Goal: Transaction & Acquisition: Purchase product/service

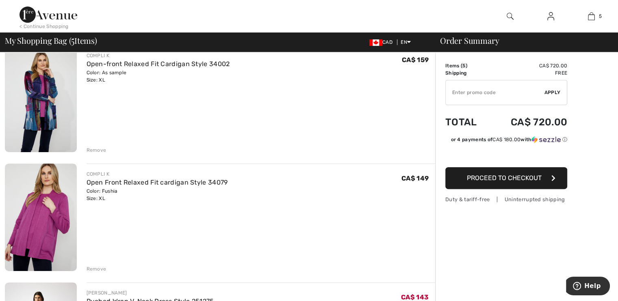
scroll to position [325, 0]
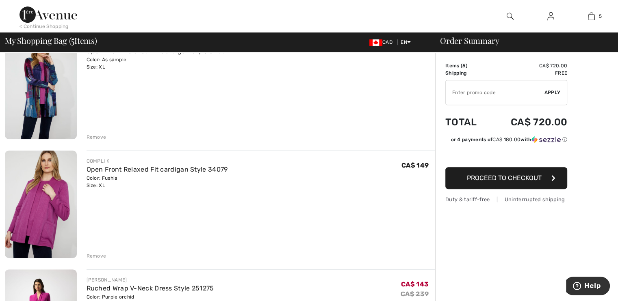
click at [89, 255] on div "Remove" at bounding box center [97, 256] width 20 height 7
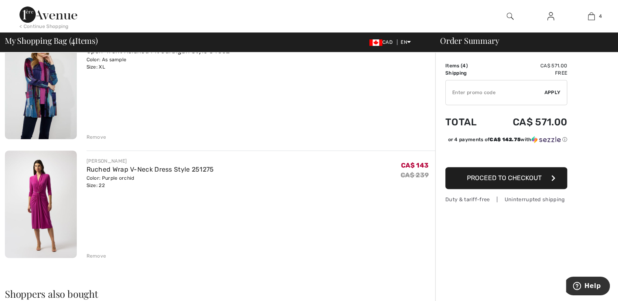
click at [95, 254] on div "Remove" at bounding box center [97, 256] width 20 height 7
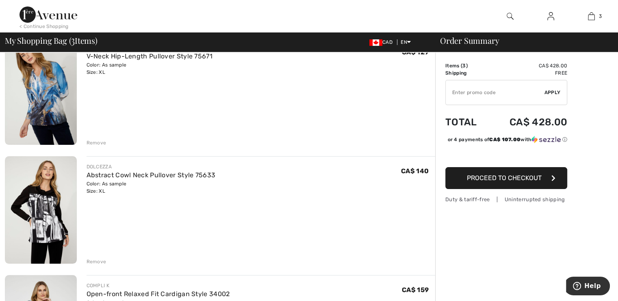
scroll to position [122, 0]
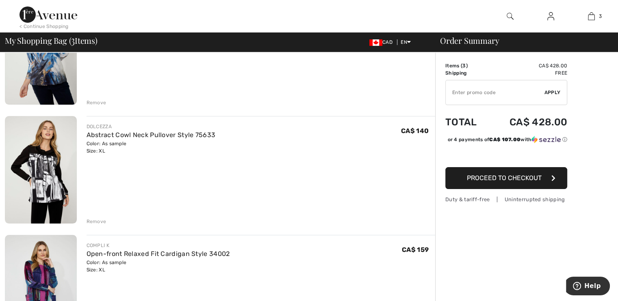
click at [474, 177] on span "Proceed to Checkout" at bounding box center [504, 178] width 75 height 8
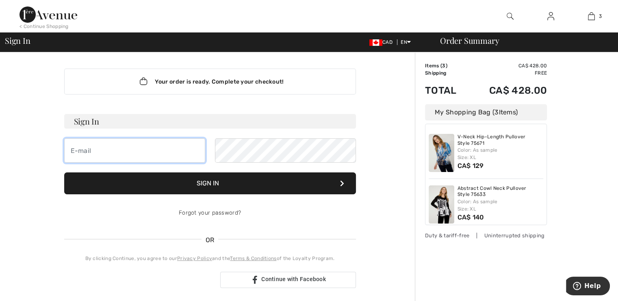
type input "[EMAIL_ADDRESS][DOMAIN_NAME]"
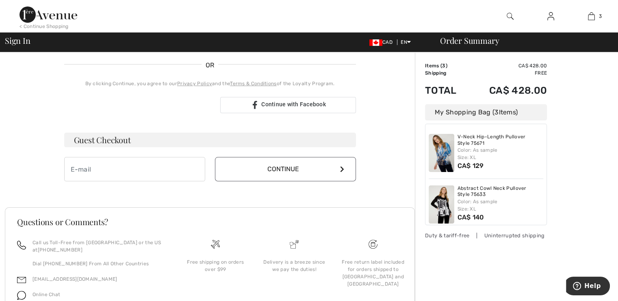
scroll to position [216, 0]
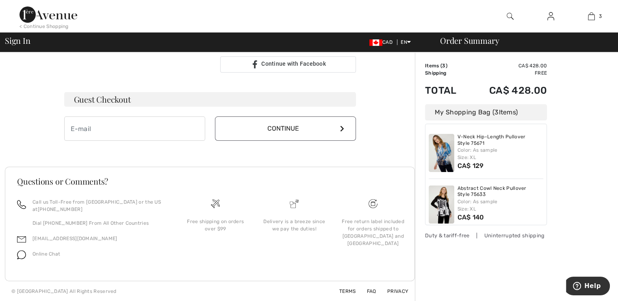
click at [520, 111] on div "My Shopping Bag ( 3 Items)" at bounding box center [486, 112] width 122 height 16
click at [520, 68] on td "CA$ 428.00" at bounding box center [507, 65] width 79 height 7
click at [443, 66] on span "3" at bounding box center [443, 66] width 3 height 6
click at [431, 65] on td "Items ( 3 )" at bounding box center [446, 65] width 43 height 7
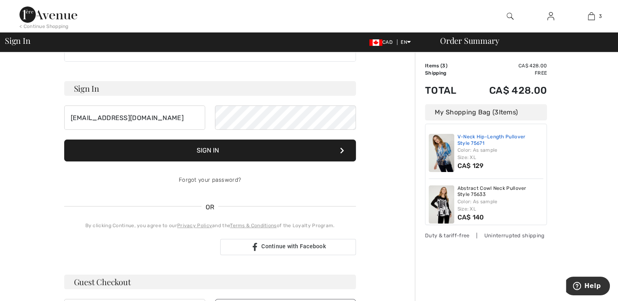
scroll to position [0, 0]
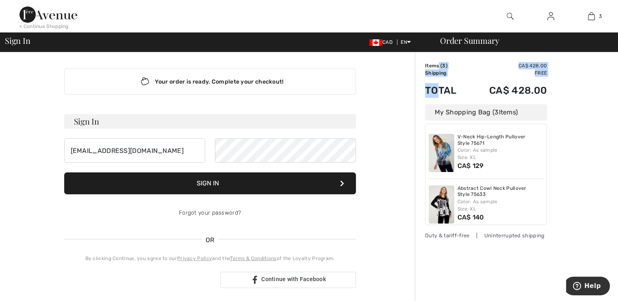
drag, startPoint x: 437, startPoint y: 67, endPoint x: 440, endPoint y: 87, distance: 20.0
click at [440, 87] on tbody "Items ( 3 ) CA$ 428.00 Promo code CA$ 0.00 Shipping Free Tax1 CA$ 0.00 Tax2 CA$…" at bounding box center [486, 83] width 122 height 42
drag, startPoint x: 440, startPoint y: 86, endPoint x: 398, endPoint y: 72, distance: 43.8
click at [398, 72] on div "Your order is ready. Complete your checkout! Sign In [EMAIL_ADDRESS][DOMAIN_NAM…" at bounding box center [210, 284] width 410 height 465
click at [485, 66] on td "CA$ 428.00" at bounding box center [507, 65] width 79 height 7
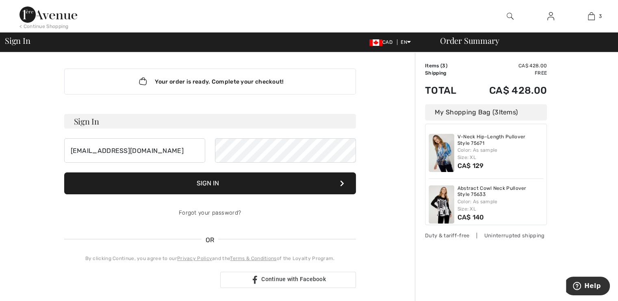
click at [433, 55] on div "Order Summary Details Items ( 3 ) CA$ 428.00 Promo code CA$ 0.00 Shipping Free …" at bounding box center [516, 284] width 203 height 465
click at [425, 66] on td "Items ( 3 )" at bounding box center [446, 65] width 43 height 7
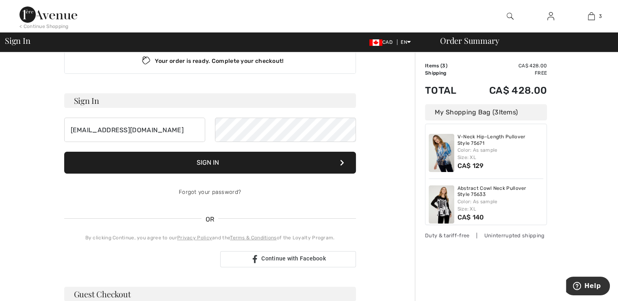
scroll to position [13, 0]
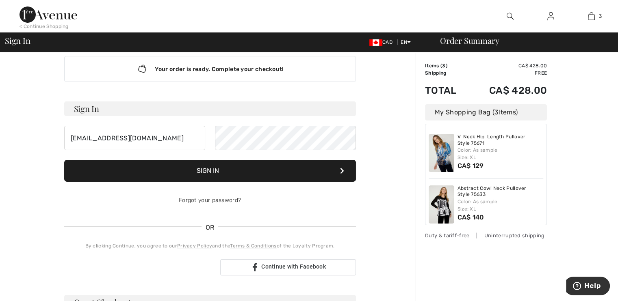
click at [340, 170] on icon at bounding box center [342, 171] width 4 height 6
click at [340, 169] on icon at bounding box center [342, 171] width 4 height 6
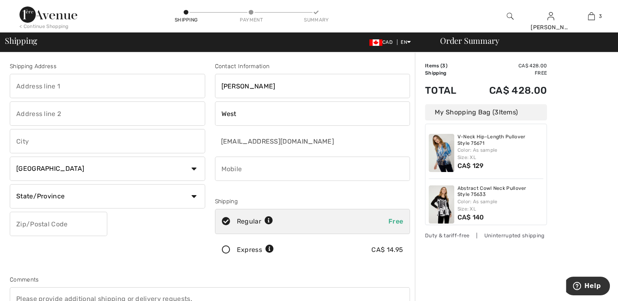
click at [63, 83] on input "text" at bounding box center [107, 86] width 195 height 24
type input "21828 52nd Avenue"
click at [85, 238] on div "Shipping Address 21828 52nd Avenue Country Canada United States Afghanistan Ala…" at bounding box center [107, 164] width 205 height 204
click at [30, 141] on input "text" at bounding box center [107, 141] width 195 height 24
type input "Langley"
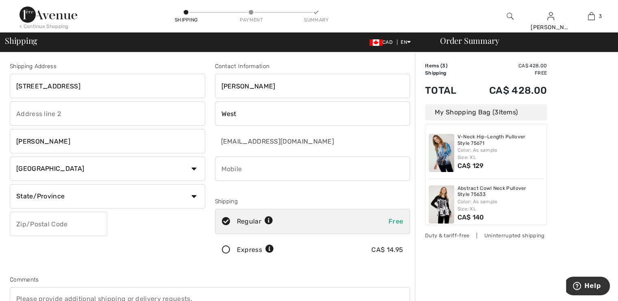
click at [16, 192] on select "State/Province Alberta British Columbia Manitoba New Brunswick Newfoundland and…" at bounding box center [107, 196] width 195 height 24
select select "BC"
click at [10, 184] on select "State/Province Alberta British Columbia Manitoba New Brunswick Newfoundland and…" at bounding box center [107, 196] width 195 height 24
click at [16, 222] on input "text" at bounding box center [58, 224] width 97 height 24
type input "V2Y2M7"
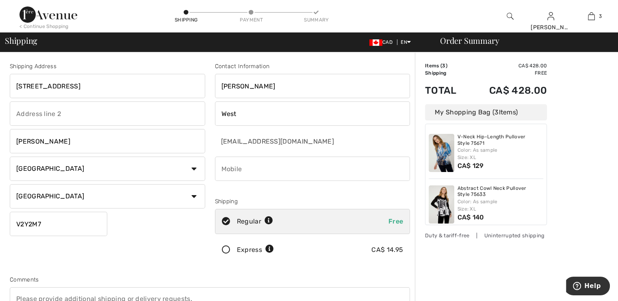
click at [242, 168] on input "phone" at bounding box center [312, 169] width 195 height 24
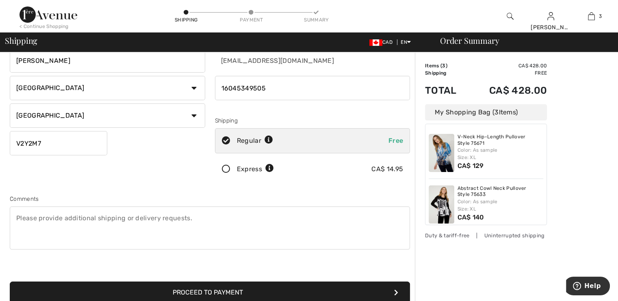
scroll to position [81, 0]
type input "16045349505"
click at [24, 228] on textarea at bounding box center [210, 227] width 400 height 43
click at [22, 232] on textarea at bounding box center [210, 227] width 400 height 43
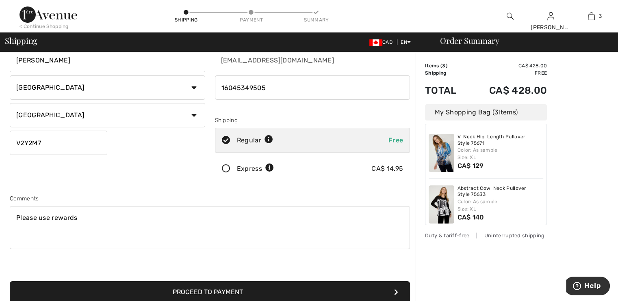
scroll to position [0, 0]
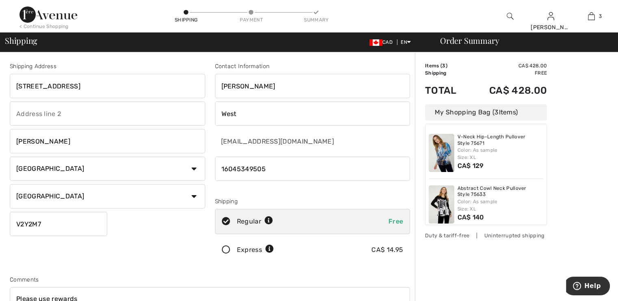
type textarea "Please use rewards"
click at [469, 45] on div "Order Summary" at bounding box center [521, 41] width 183 height 8
click at [451, 44] on div "Order Summary" at bounding box center [521, 41] width 183 height 8
click at [586, 283] on button "Help" at bounding box center [587, 286] width 46 height 19
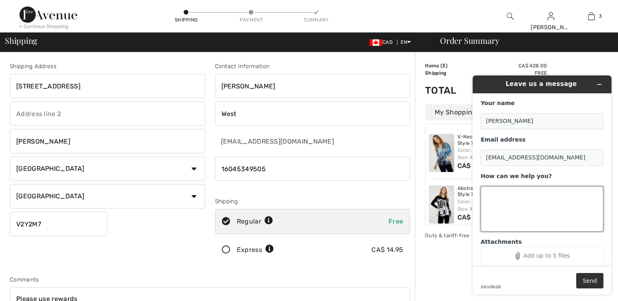
click at [486, 195] on textarea "How can we help you?" at bounding box center [541, 208] width 123 height 45
type textarea "How many reward points do I have?"
click at [590, 281] on button "Send" at bounding box center [589, 280] width 27 height 15
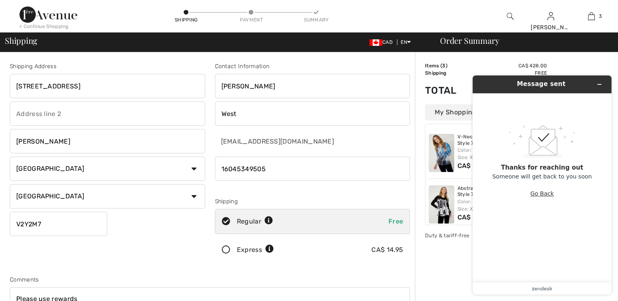
click at [546, 195] on button "Go Back" at bounding box center [542, 193] width 24 height 15
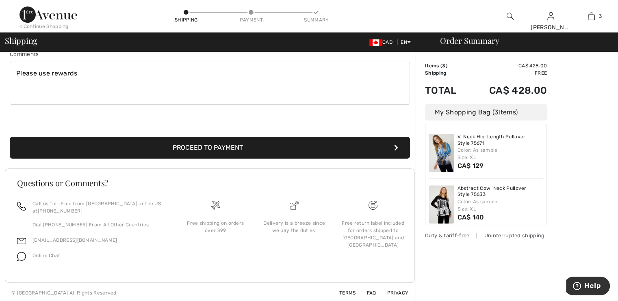
scroll to position [227, 0]
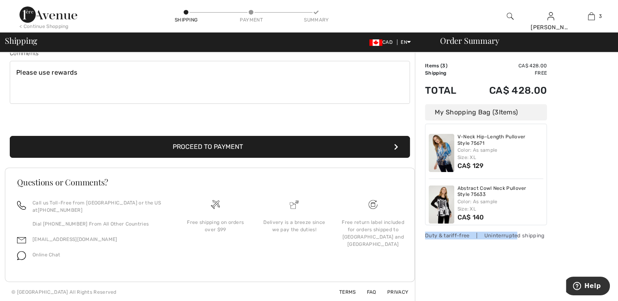
drag, startPoint x: 512, startPoint y: 221, endPoint x: 515, endPoint y: 245, distance: 24.2
click at [515, 245] on div "Order Summary Details Items ( 3 ) CA$ 428.00 Promo code CA$ 0.00 Shipping Free …" at bounding box center [516, 64] width 203 height 477
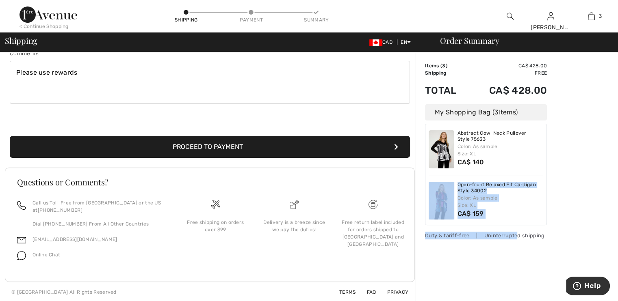
scroll to position [56, 0]
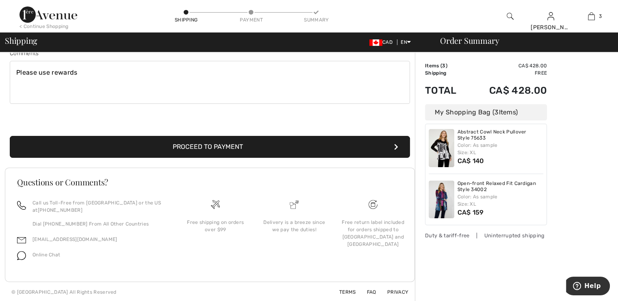
click at [575, 195] on div "Order Summary Details Items ( 3 ) CA$ 428.00 Promo code CA$ 0.00 Shipping Free …" at bounding box center [516, 64] width 203 height 477
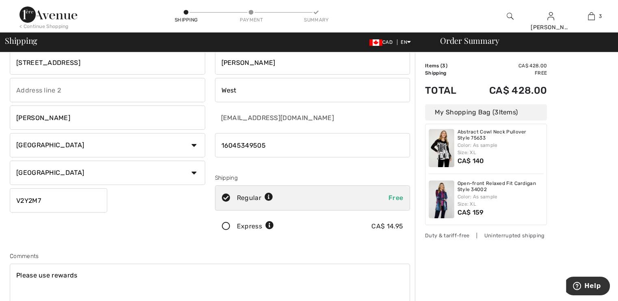
scroll to position [0, 0]
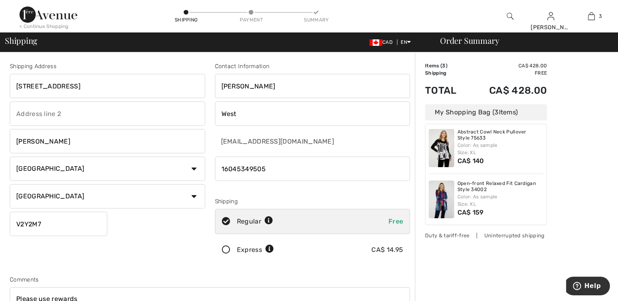
click at [529, 112] on div "My Shopping Bag ( 3 Items)" at bounding box center [486, 112] width 122 height 16
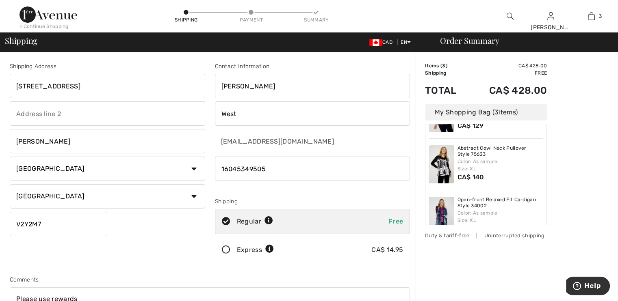
scroll to position [41, 0]
